Goal: Browse casually: Explore the website without a specific task or goal

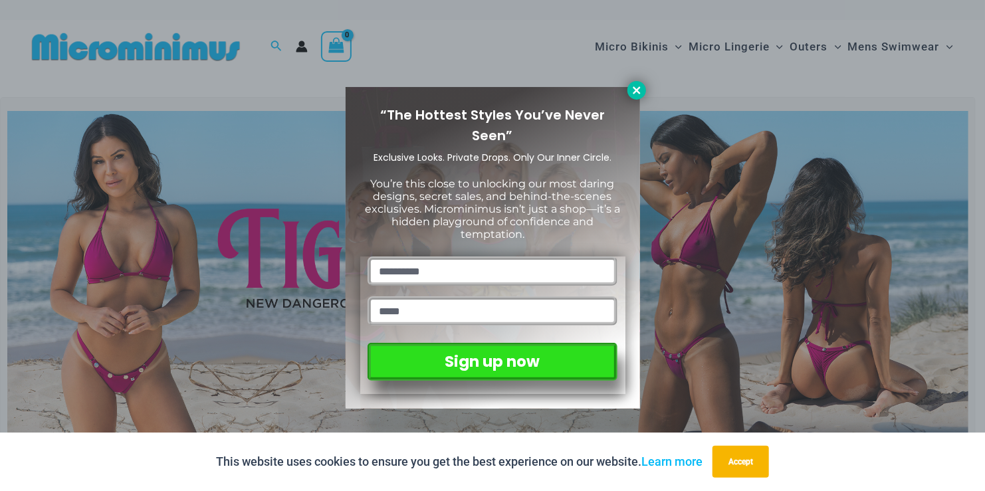
click at [638, 89] on icon at bounding box center [636, 89] width 7 height 7
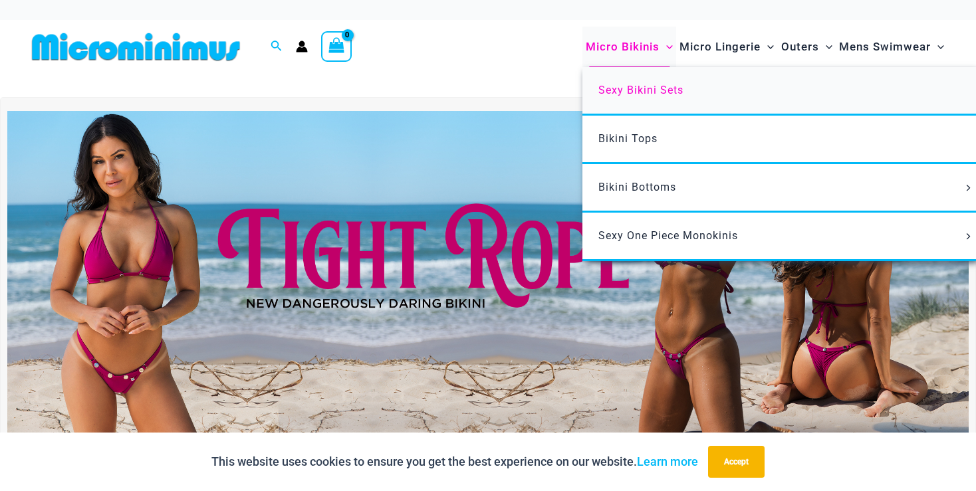
click at [651, 89] on span "Sexy Bikini Sets" at bounding box center [640, 90] width 85 height 13
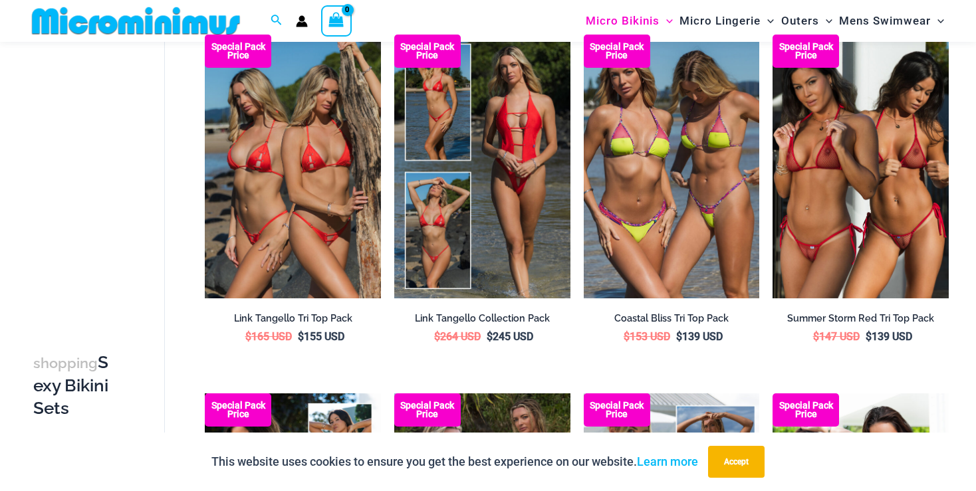
scroll to position [1278, 0]
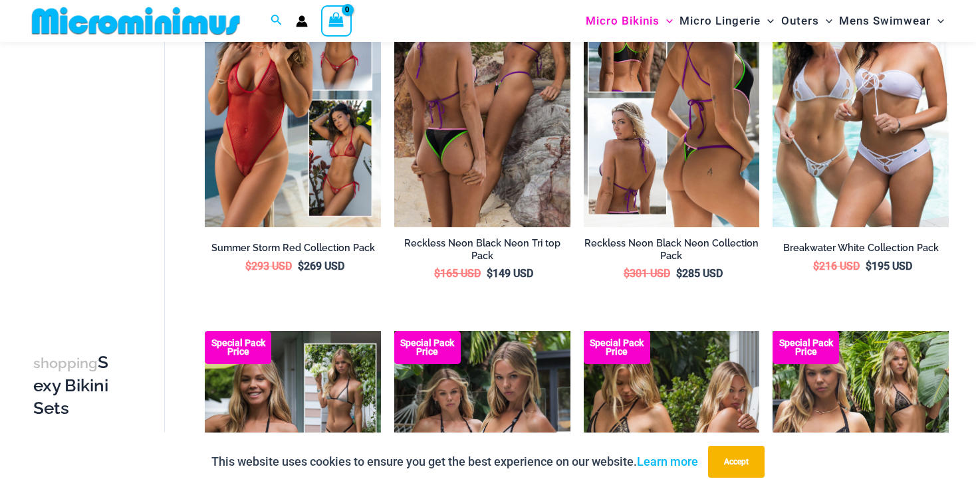
click at [636, 145] on img at bounding box center [672, 95] width 176 height 264
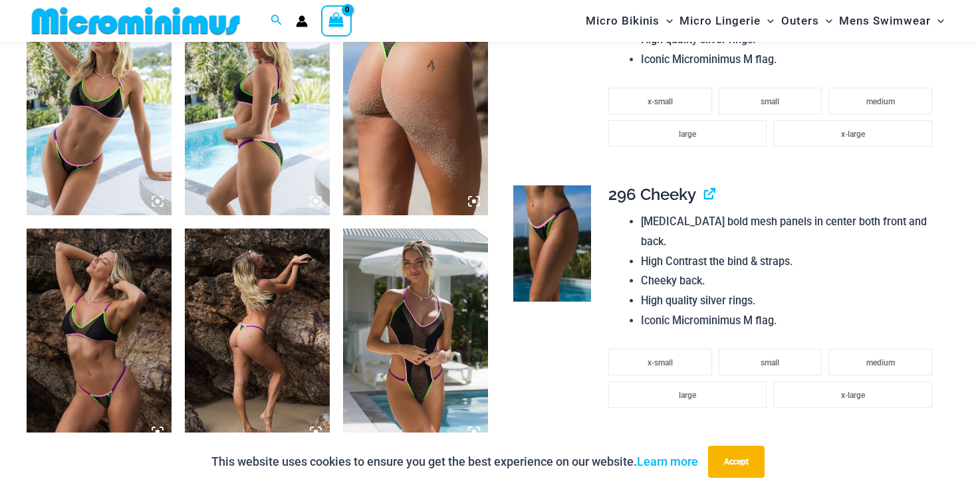
scroll to position [1720, 0]
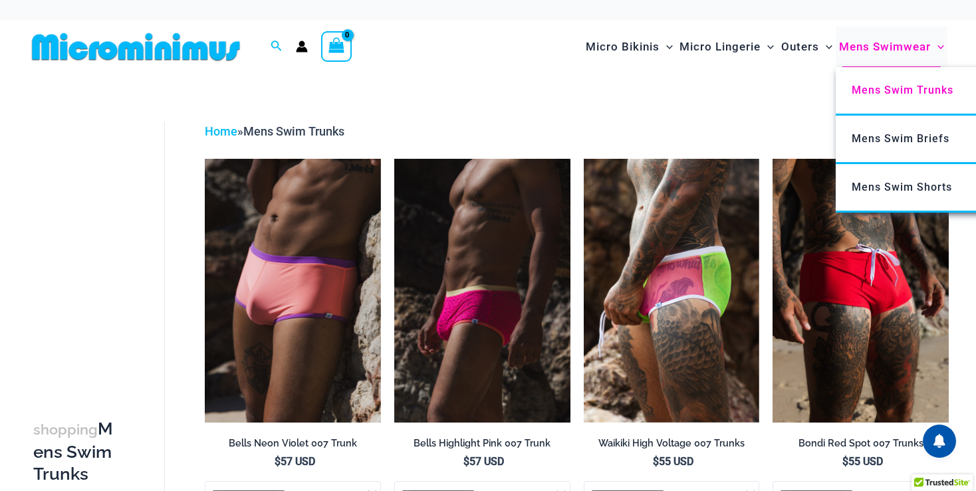
click at [941, 45] on icon "Menu Toggle" at bounding box center [940, 47] width 7 height 7
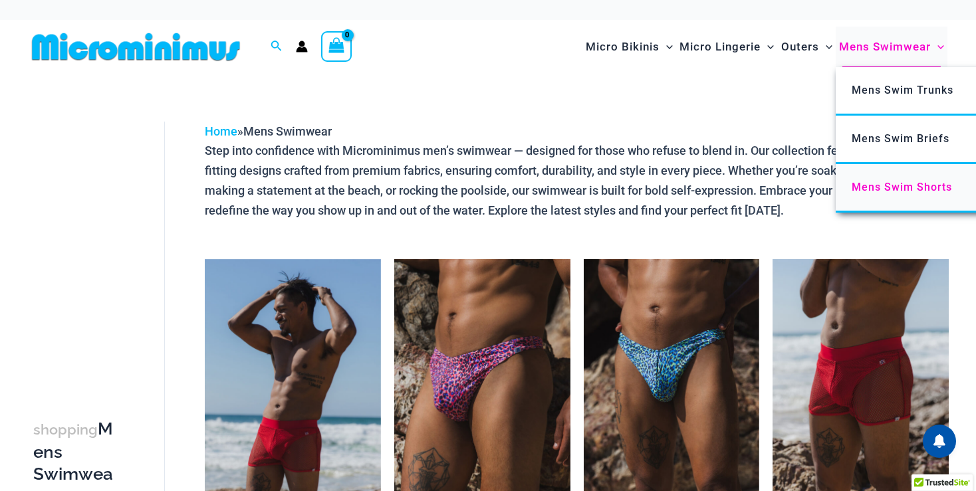
click at [933, 188] on span "Mens Swim Shorts" at bounding box center [902, 187] width 100 height 13
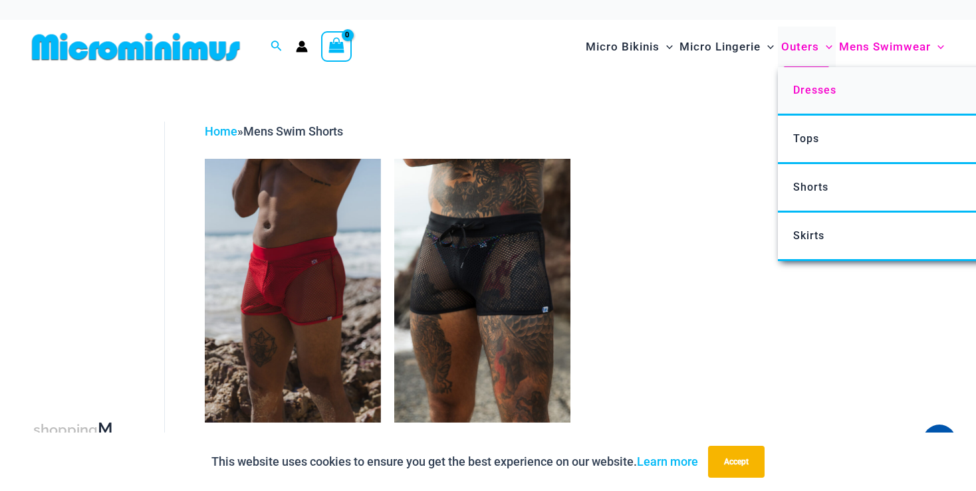
click at [816, 93] on span "Dresses" at bounding box center [814, 90] width 43 height 13
